Goal: Find contact information: Find contact information

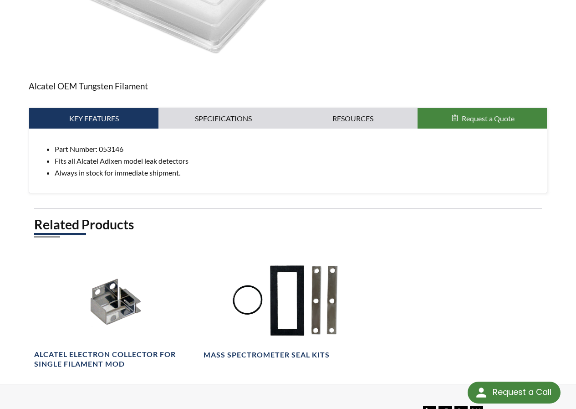
scroll to position [194, 0]
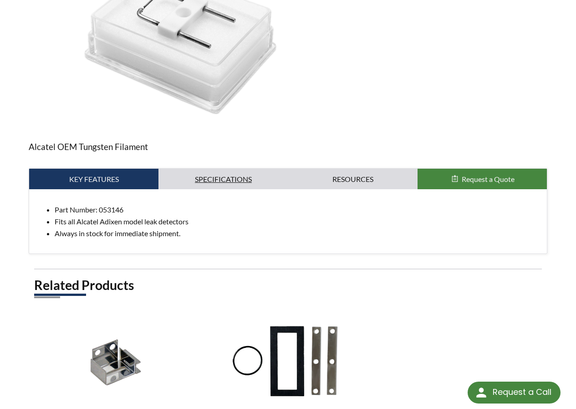
click at [217, 169] on link "Specifications" at bounding box center [222, 179] width 129 height 21
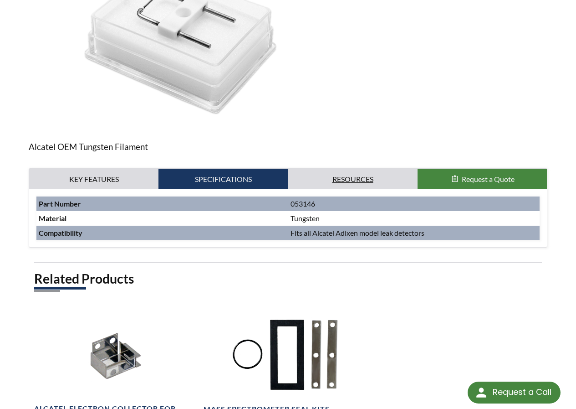
click at [350, 169] on link "Resources" at bounding box center [352, 179] width 129 height 21
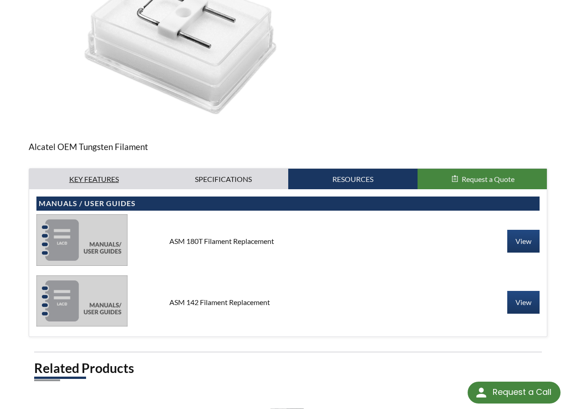
click at [87, 169] on link "Key Features" at bounding box center [93, 179] width 129 height 21
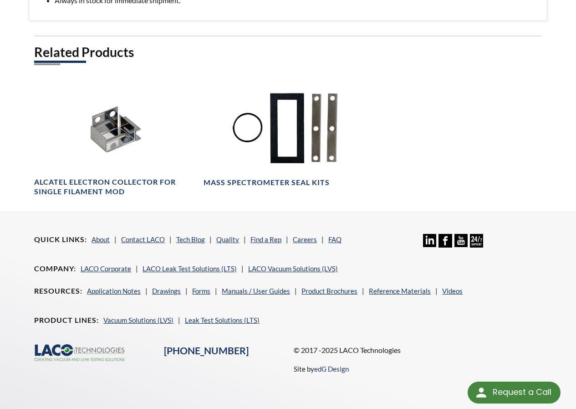
scroll to position [431, 0]
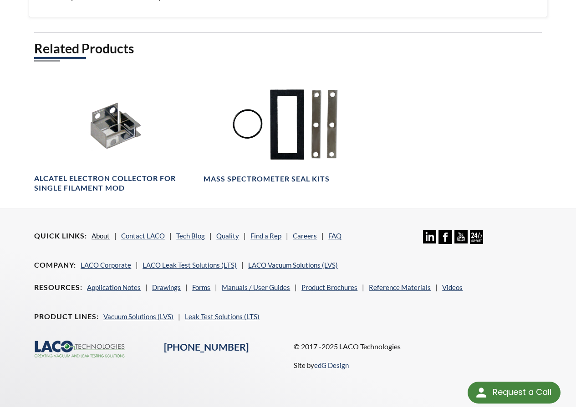
click at [97, 231] on link "About" at bounding box center [101, 235] width 18 height 8
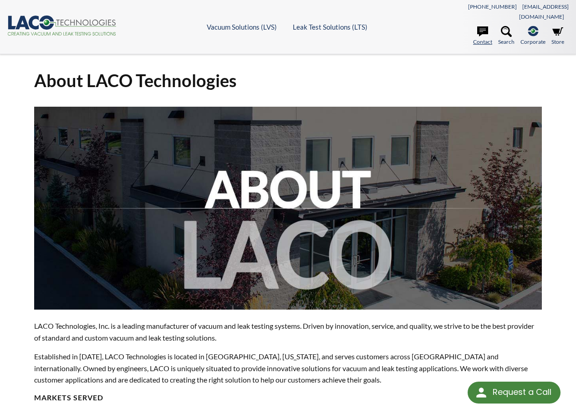
click at [480, 28] on link "Contact" at bounding box center [482, 36] width 19 height 20
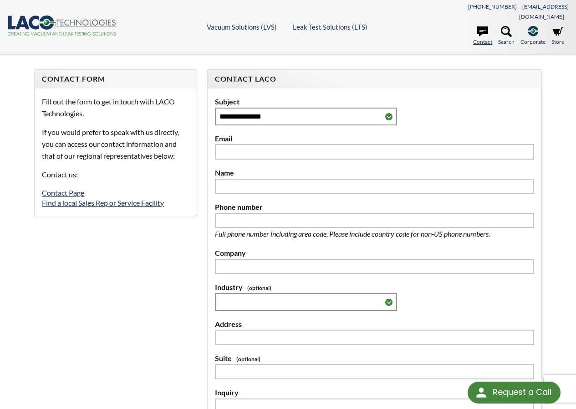
select select "Widget de traducción de idiomas"
